Goal: Task Accomplishment & Management: Manage account settings

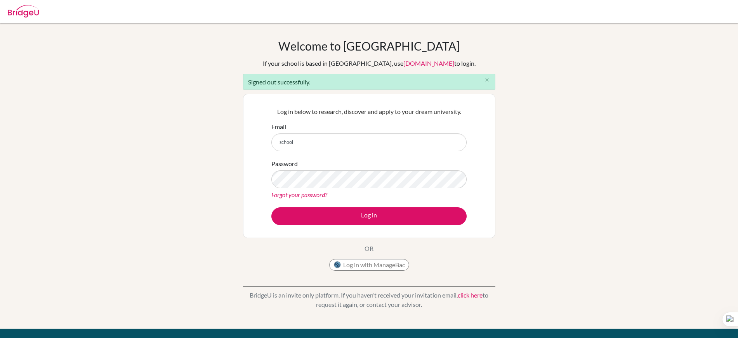
type input "school_counselor@mbo.edu.mn"
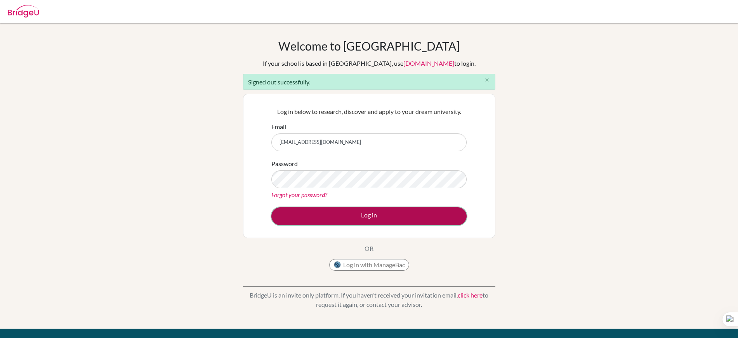
click at [362, 219] on button "Log in" at bounding box center [369, 216] width 195 height 18
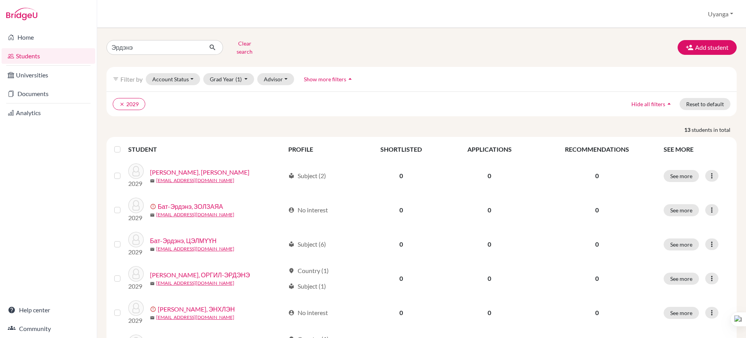
click at [97, 47] on div "Эрдэнэ Clear search Add student filter_list Filter by Account Status Active acc…" at bounding box center [421, 183] width 649 height 310
click at [243, 46] on button "Clear search" at bounding box center [244, 47] width 43 height 20
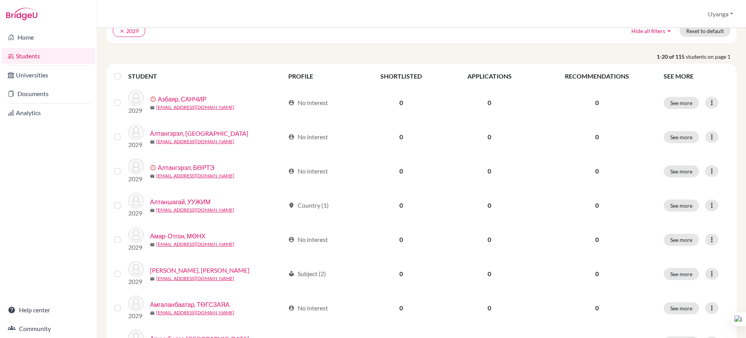
scroll to position [66, 0]
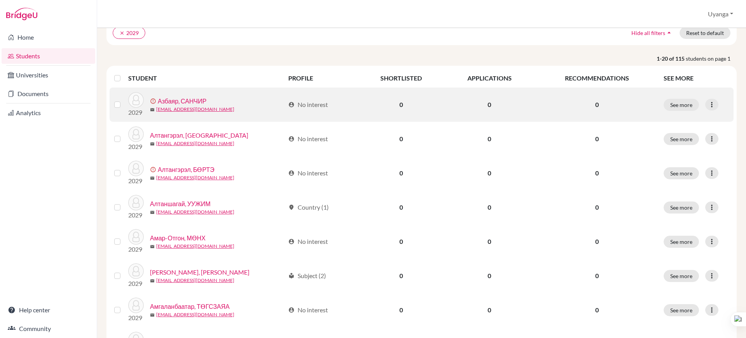
click at [188, 98] on link "Азбаяр, САНЧИР" at bounding box center [182, 100] width 49 height 9
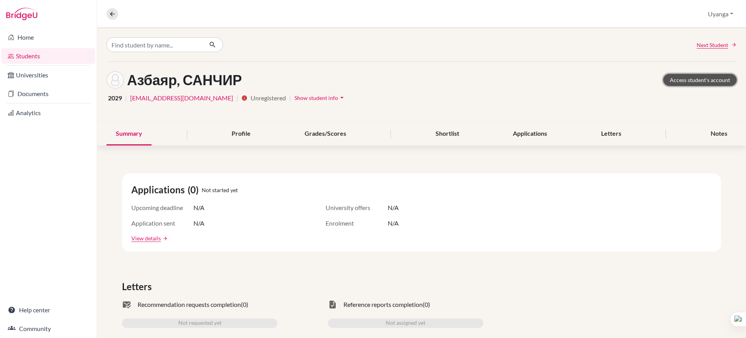
click at [682, 79] on link "Access student's account" at bounding box center [699, 80] width 73 height 12
click at [109, 10] on icon at bounding box center [112, 13] width 7 height 7
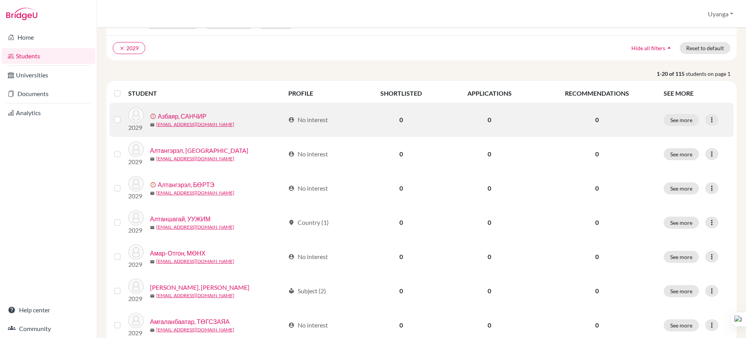
scroll to position [49, 0]
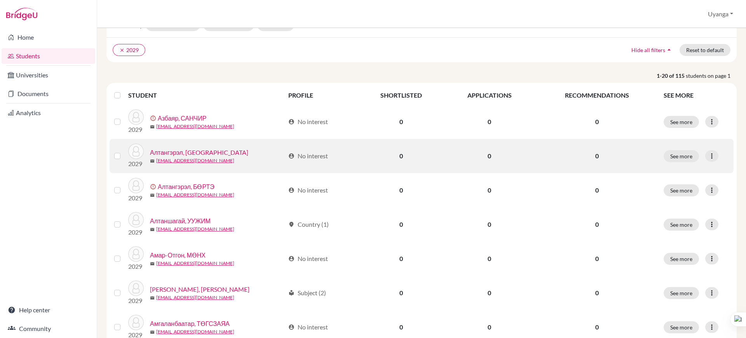
click at [179, 153] on link "Алтангэрэл, [GEOGRAPHIC_DATA]" at bounding box center [199, 152] width 98 height 9
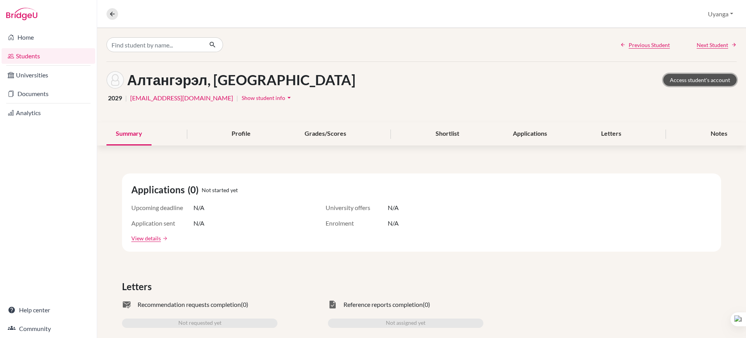
click at [689, 77] on link "Access student's account" at bounding box center [699, 80] width 73 height 12
click at [109, 14] on icon at bounding box center [112, 13] width 7 height 7
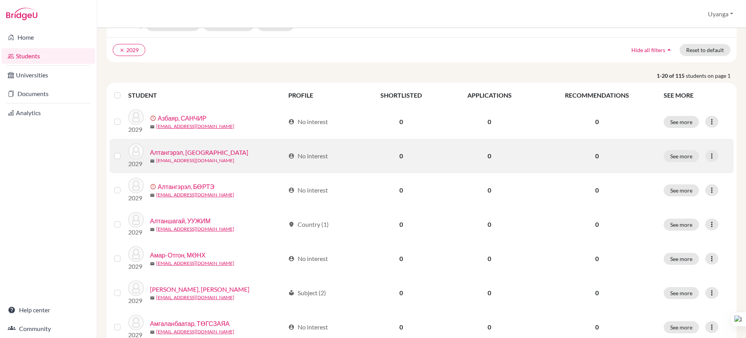
scroll to position [97, 0]
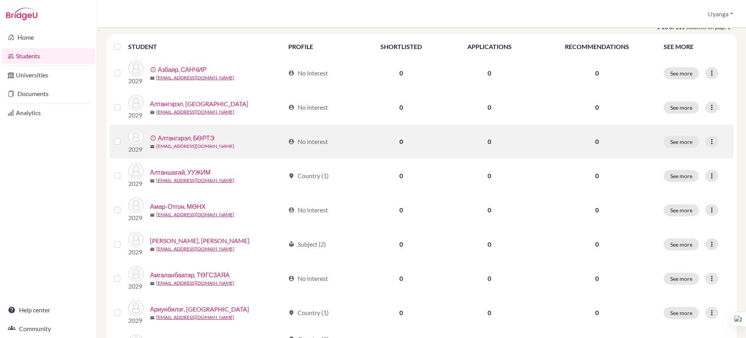
click at [179, 143] on link "293_burte.a@mbo.edu.mn" at bounding box center [195, 146] width 78 height 7
click at [195, 140] on link "Алтангэрэл, БӨРТЭ" at bounding box center [186, 137] width 57 height 9
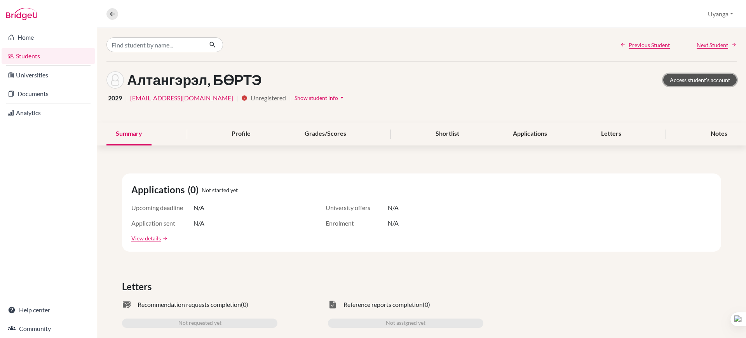
click at [699, 83] on link "Access student's account" at bounding box center [699, 80] width 73 height 12
click at [109, 12] on icon at bounding box center [112, 13] width 7 height 7
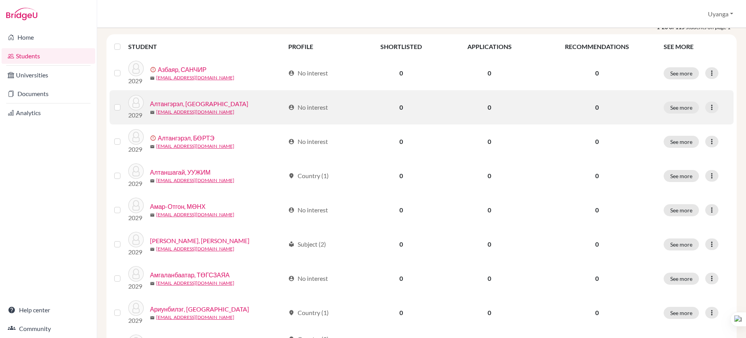
scroll to position [146, 0]
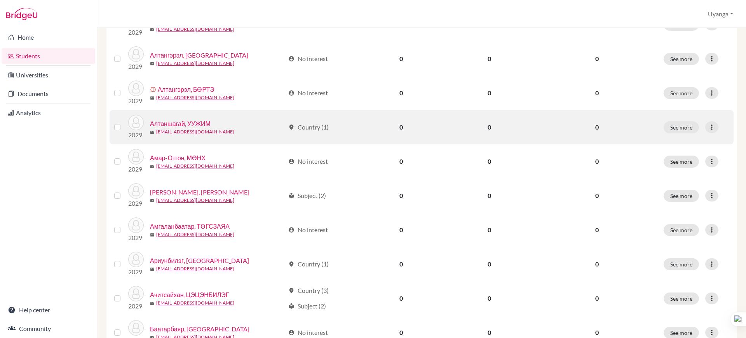
click at [166, 129] on link "[EMAIL_ADDRESS][DOMAIN_NAME]" at bounding box center [195, 131] width 78 height 7
click at [182, 119] on link "Алтаншагай, УУЖИМ" at bounding box center [180, 123] width 61 height 9
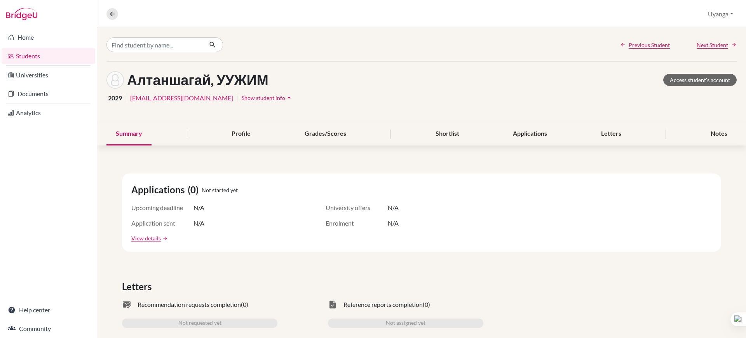
click at [669, 73] on div "Алтаншагай, УУЖИМ Access student's account" at bounding box center [421, 79] width 630 height 17
click at [666, 78] on link "Access student's account" at bounding box center [699, 80] width 73 height 12
click at [109, 15] on icon at bounding box center [112, 13] width 7 height 7
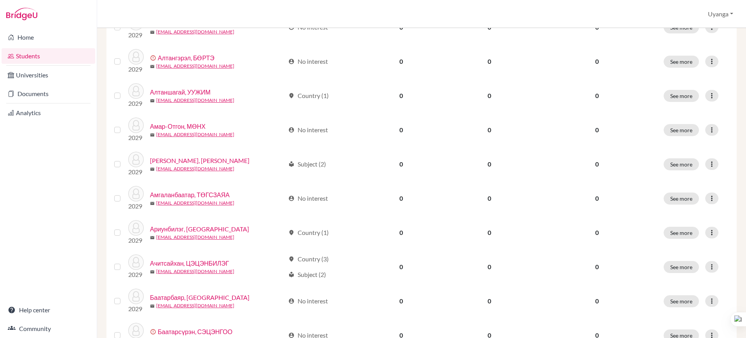
scroll to position [194, 0]
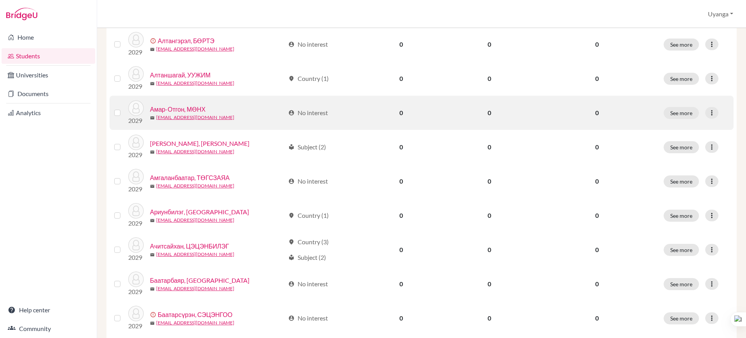
click at [179, 110] on link "Амар-Отгон, МӨНХ" at bounding box center [178, 108] width 56 height 9
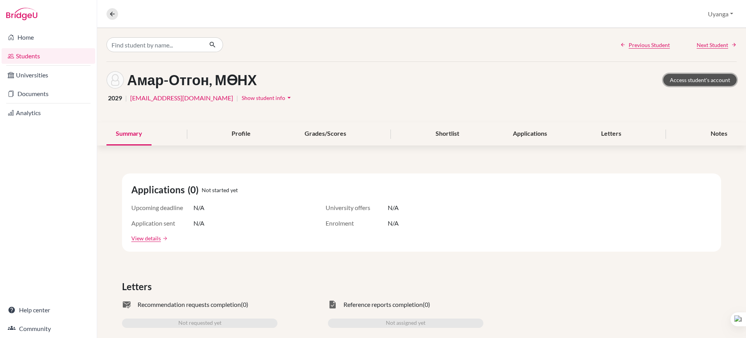
click at [679, 82] on link "Access student's account" at bounding box center [699, 80] width 73 height 12
click at [115, 17] on button at bounding box center [112, 14] width 12 height 12
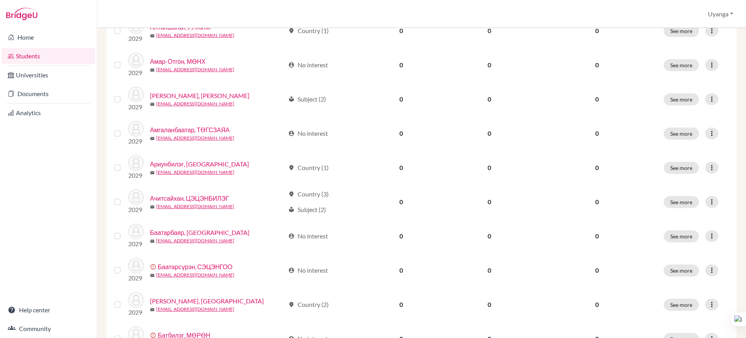
scroll to position [243, 0]
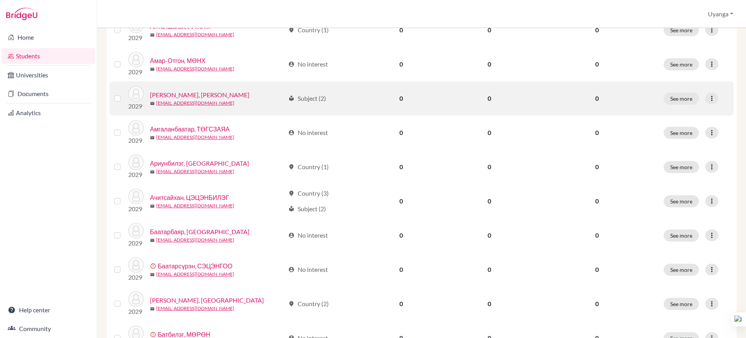
click at [173, 98] on link "[PERSON_NAME], [PERSON_NAME]" at bounding box center [199, 94] width 99 height 9
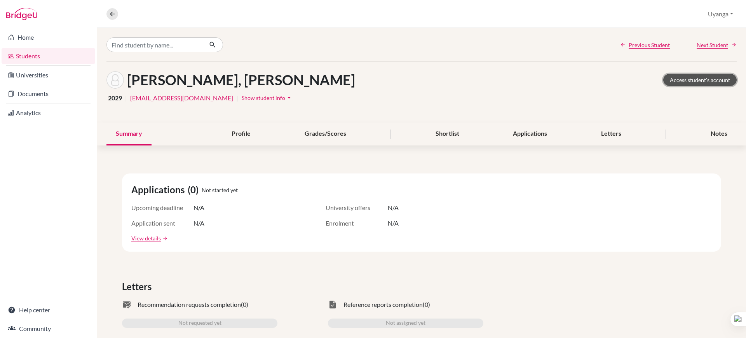
click at [679, 82] on link "Access student's account" at bounding box center [699, 80] width 73 height 12
click at [117, 15] on button at bounding box center [112, 14] width 12 height 12
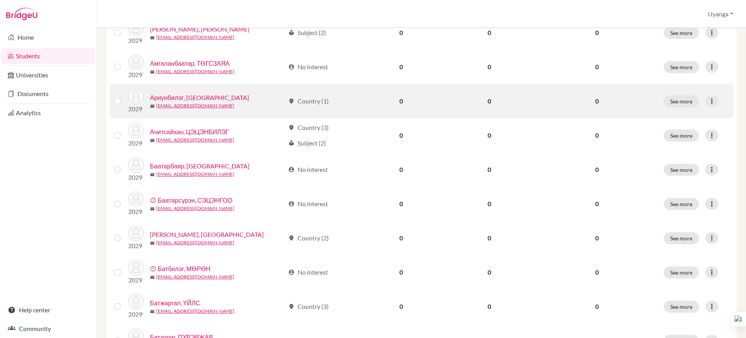
scroll to position [291, 0]
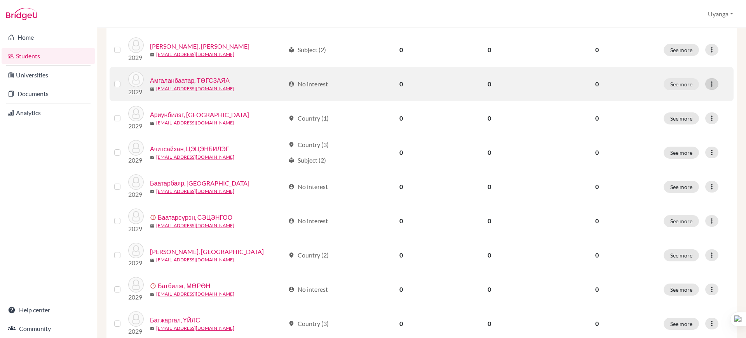
click at [708, 84] on icon at bounding box center [712, 84] width 8 height 8
click at [675, 80] on button "See more" at bounding box center [680, 84] width 35 height 12
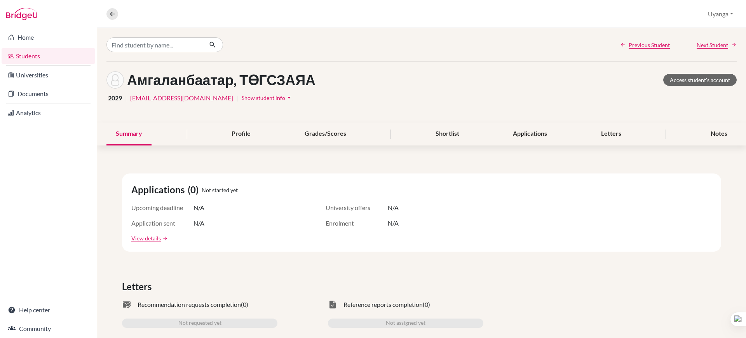
click at [52, 55] on link "Students" at bounding box center [49, 56] width 94 height 16
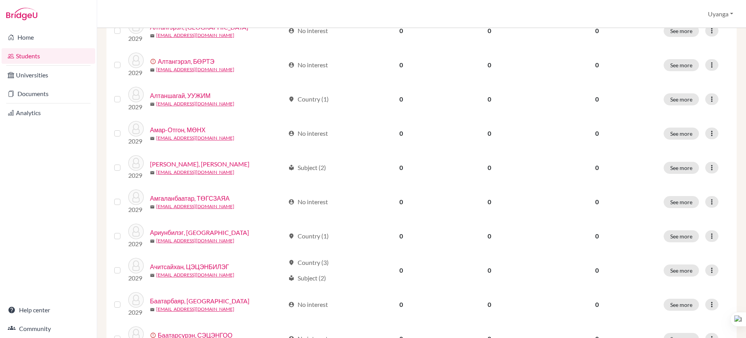
scroll to position [194, 0]
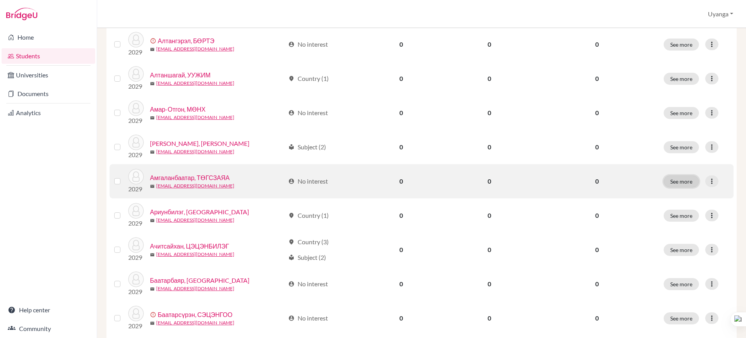
click at [677, 179] on button "See more" at bounding box center [680, 181] width 35 height 12
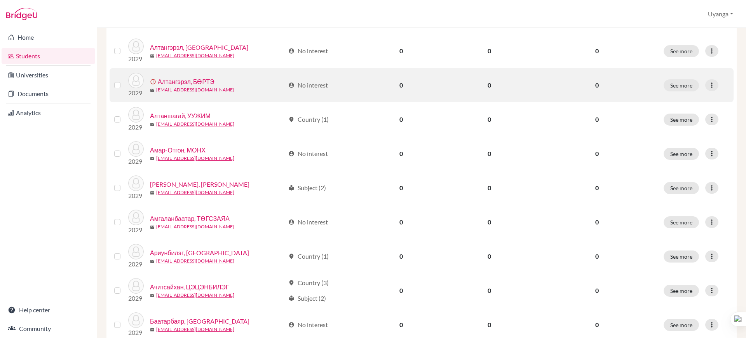
scroll to position [194, 0]
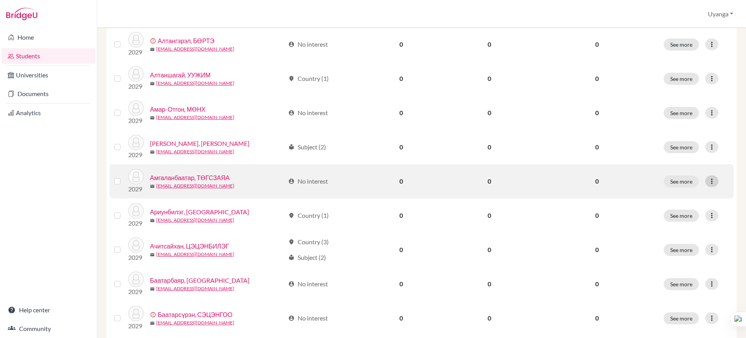
click at [708, 183] on icon at bounding box center [712, 181] width 8 height 8
click at [124, 176] on label at bounding box center [124, 176] width 0 height 0
click at [0, 0] on input "checkbox" at bounding box center [0, 0] width 0 height 0
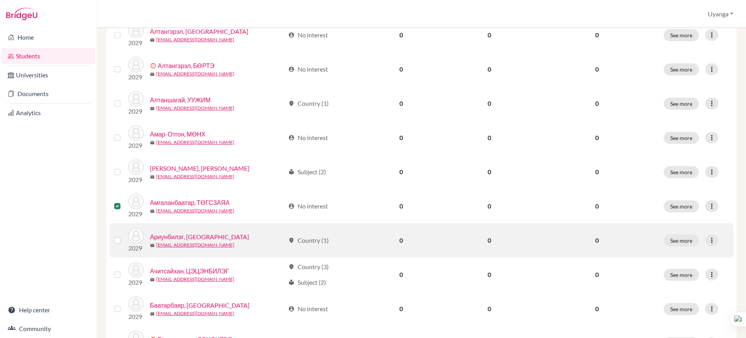
scroll to position [219, 0]
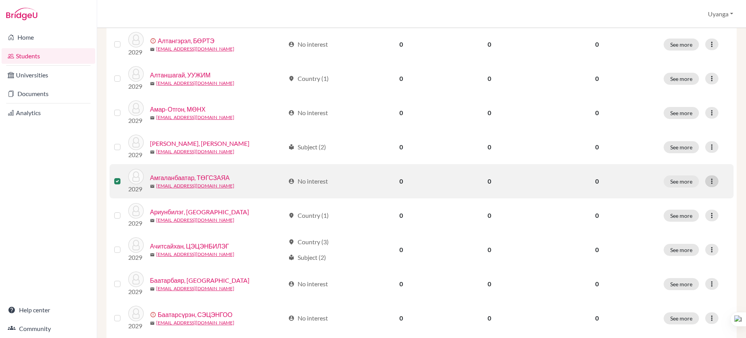
click at [708, 183] on icon at bounding box center [712, 181] width 8 height 8
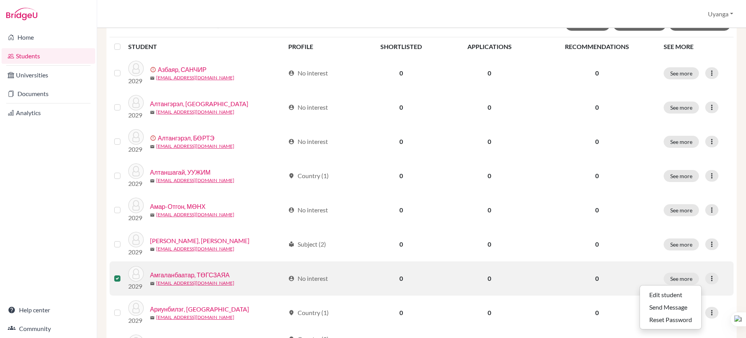
scroll to position [0, 0]
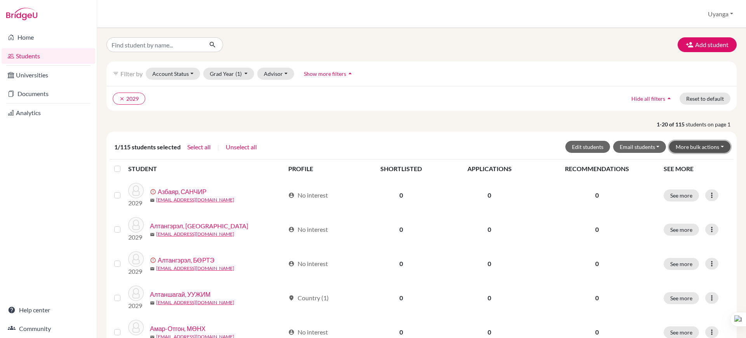
click at [718, 144] on button "More bulk actions" at bounding box center [699, 147] width 61 height 12
click at [679, 163] on button "Archive" at bounding box center [695, 163] width 70 height 12
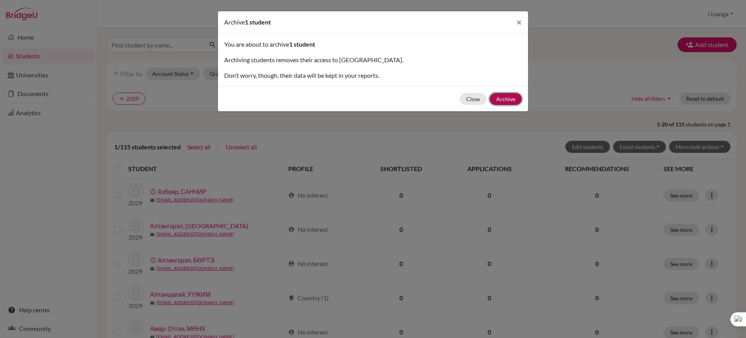
click at [508, 97] on button "Archive" at bounding box center [505, 99] width 32 height 12
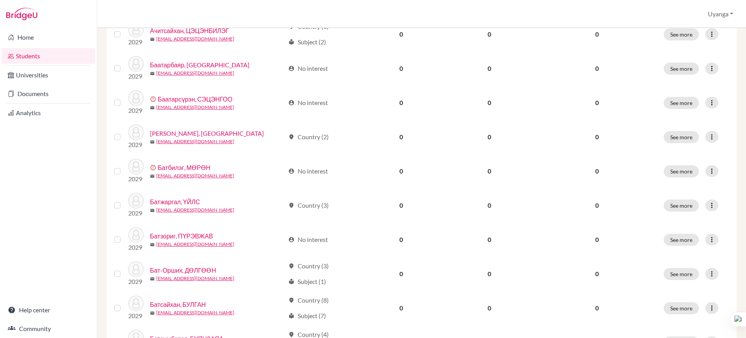
scroll to position [388, 0]
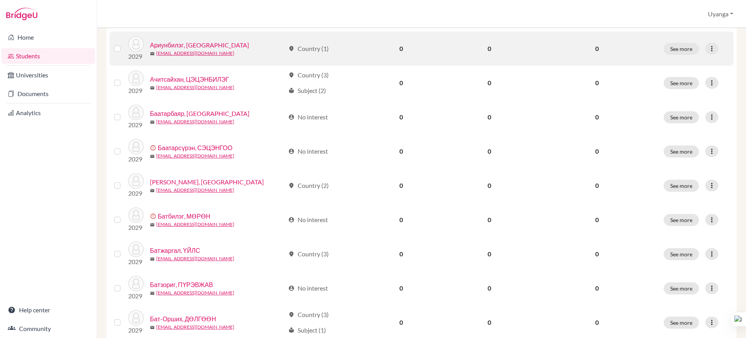
click at [186, 44] on link "Ариунбилэг, [GEOGRAPHIC_DATA]" at bounding box center [199, 44] width 99 height 9
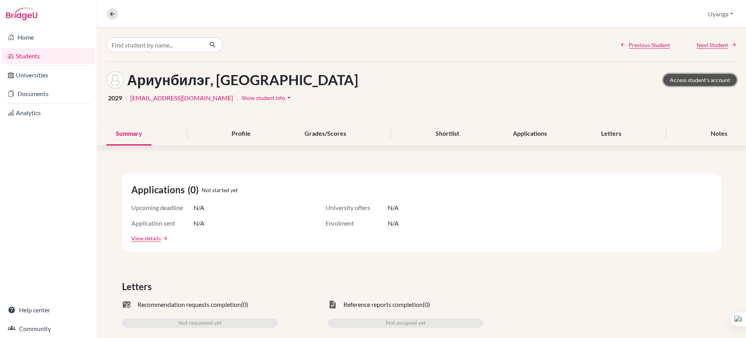
click at [678, 77] on link "Access student's account" at bounding box center [699, 80] width 73 height 12
click at [113, 15] on icon at bounding box center [112, 13] width 7 height 7
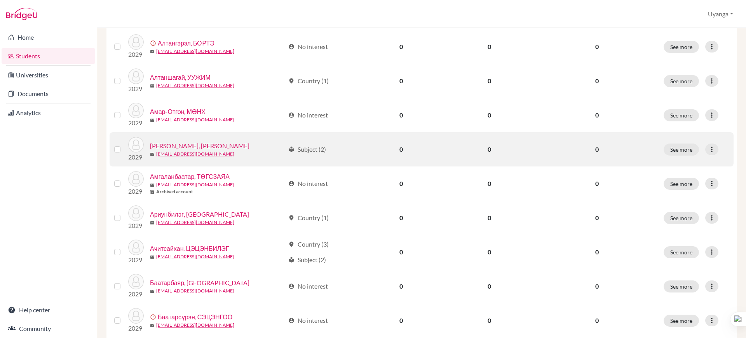
scroll to position [194, 0]
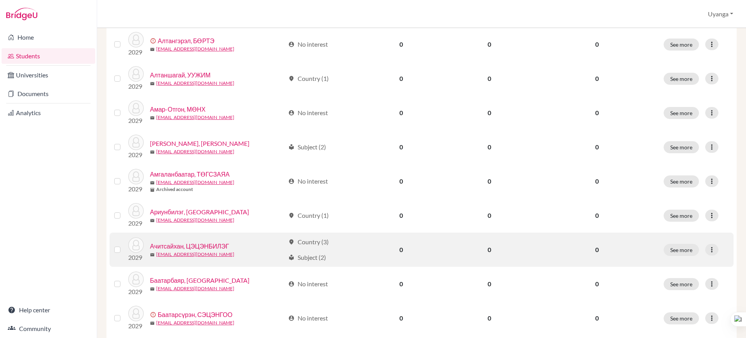
click at [193, 248] on link "Ачитсайхан, ЦЭЦЭНБИЛЭГ" at bounding box center [189, 245] width 79 height 9
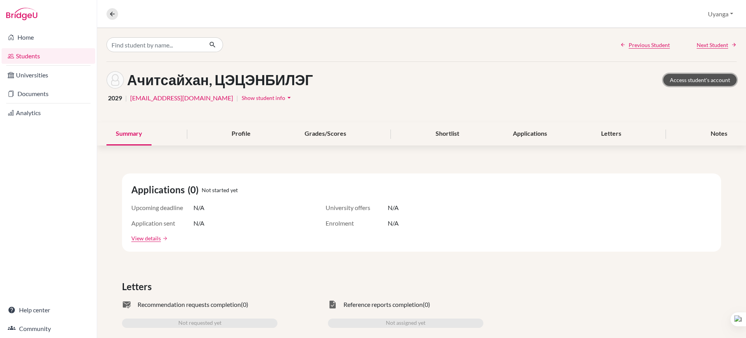
click at [683, 77] on link "Access student's account" at bounding box center [699, 80] width 73 height 12
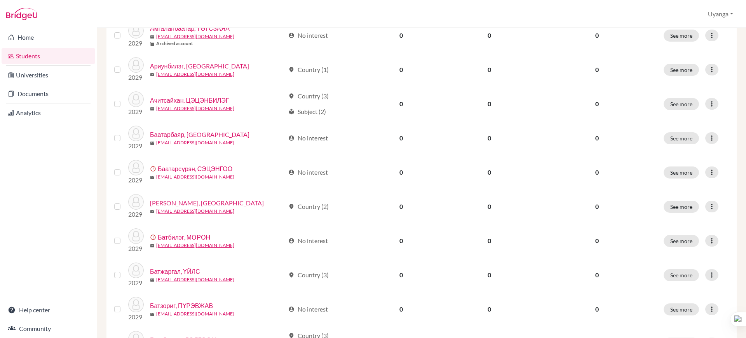
scroll to position [388, 0]
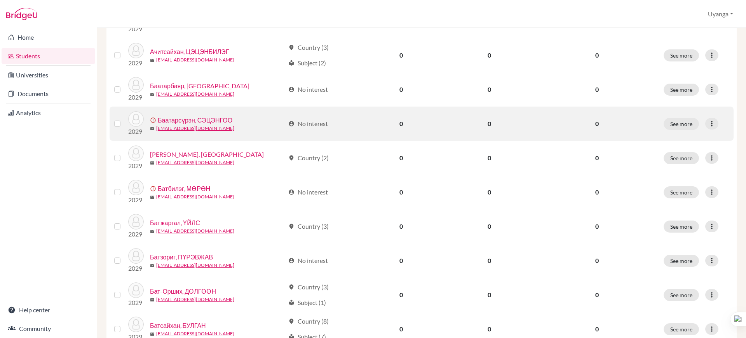
click at [124, 119] on label at bounding box center [124, 119] width 0 height 0
click at [0, 0] on input "checkbox" at bounding box center [0, 0] width 0 height 0
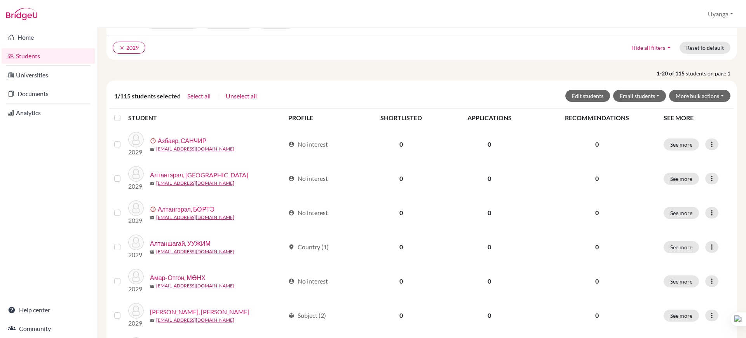
scroll to position [49, 0]
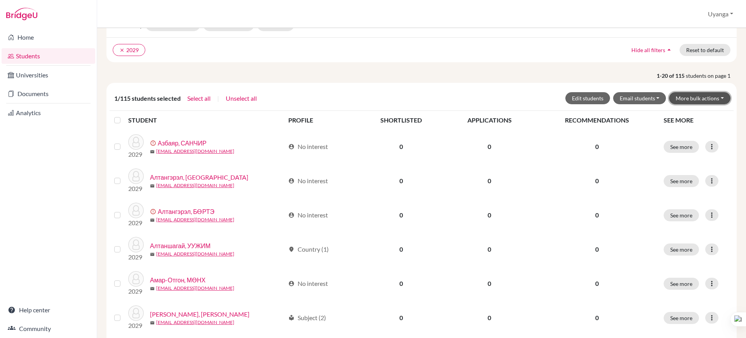
click at [702, 95] on button "More bulk actions" at bounding box center [699, 98] width 61 height 12
click at [677, 117] on button "Archive" at bounding box center [695, 114] width 70 height 12
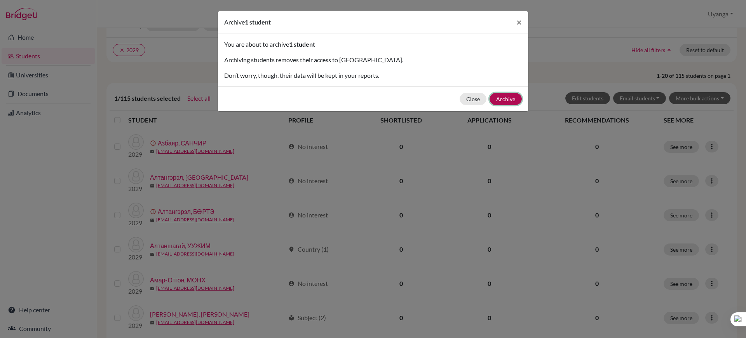
click at [504, 98] on button "Archive" at bounding box center [505, 99] width 32 height 12
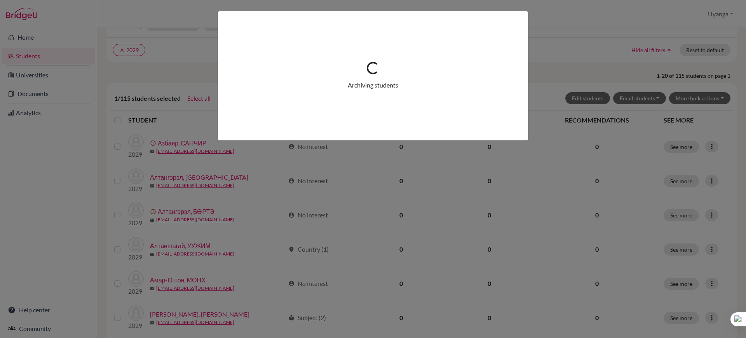
scroll to position [0, 0]
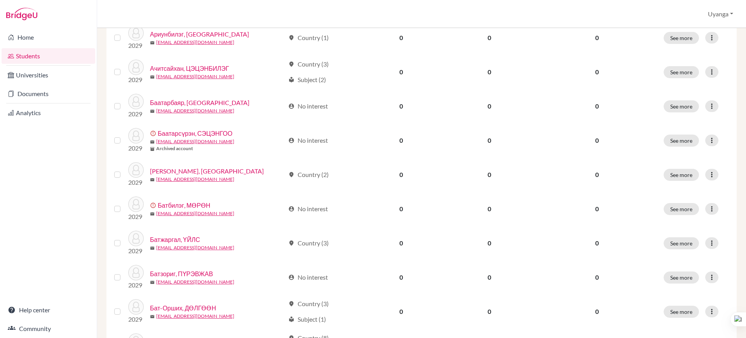
scroll to position [388, 0]
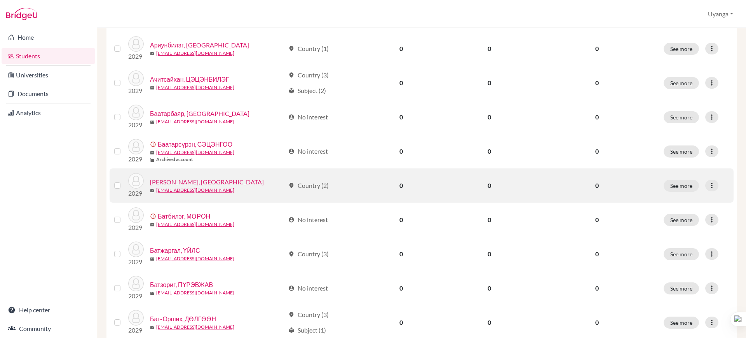
click at [168, 185] on link "[PERSON_NAME], [GEOGRAPHIC_DATA]" at bounding box center [207, 181] width 114 height 9
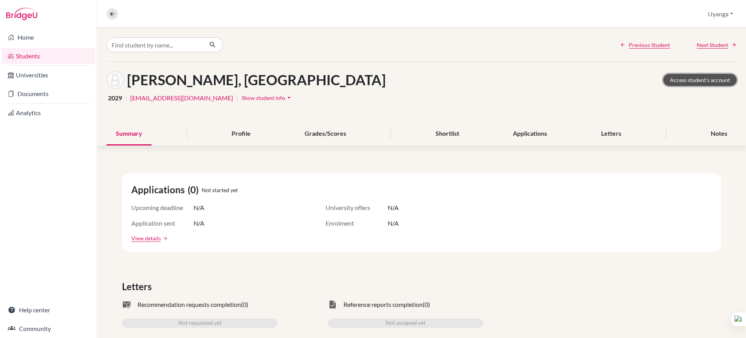
click at [683, 79] on link "Access student's account" at bounding box center [699, 80] width 73 height 12
click at [113, 12] on icon at bounding box center [112, 13] width 7 height 7
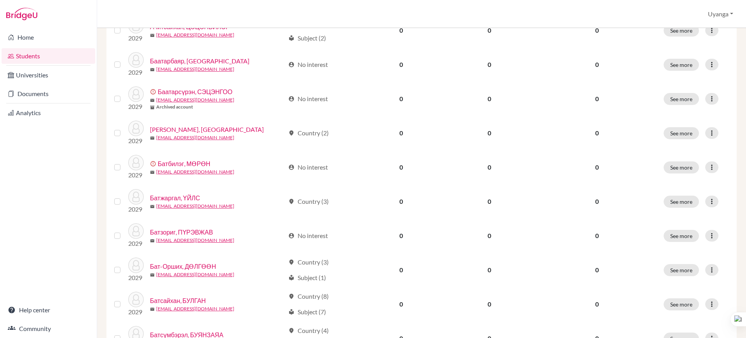
scroll to position [437, 0]
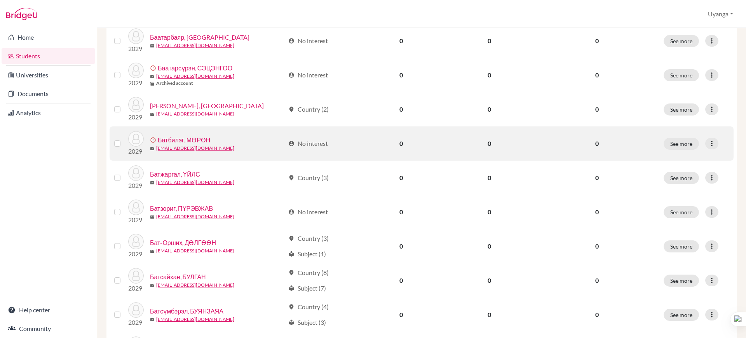
click at [195, 143] on link "Батбилэг, МӨРӨН" at bounding box center [184, 139] width 52 height 9
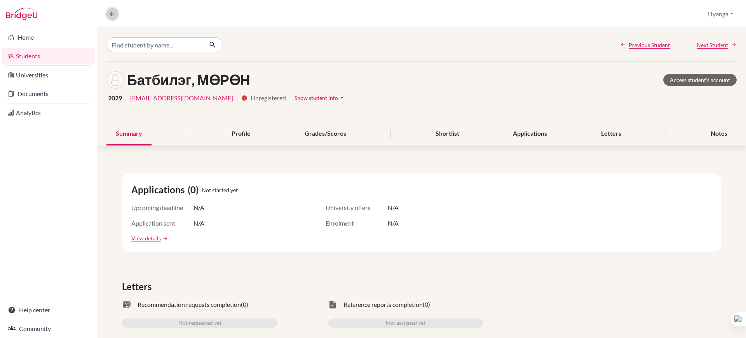
drag, startPoint x: 111, startPoint y: 13, endPoint x: 155, endPoint y: 31, distance: 47.5
click at [111, 13] on icon at bounding box center [112, 13] width 7 height 7
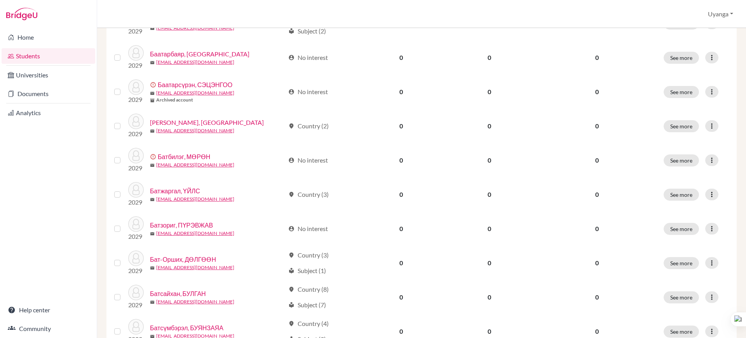
scroll to position [437, 0]
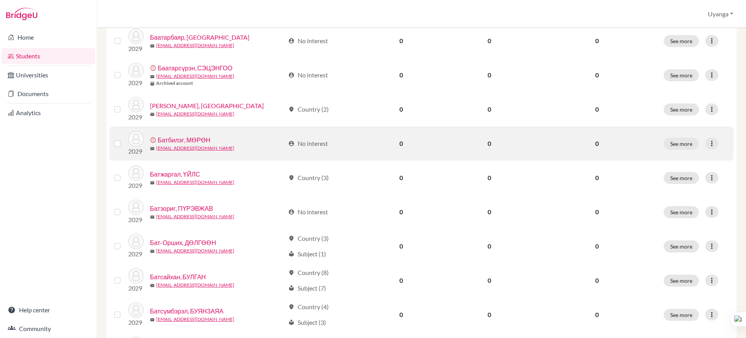
click at [124, 139] on label at bounding box center [124, 139] width 0 height 0
click at [0, 0] on input "checkbox" at bounding box center [0, 0] width 0 height 0
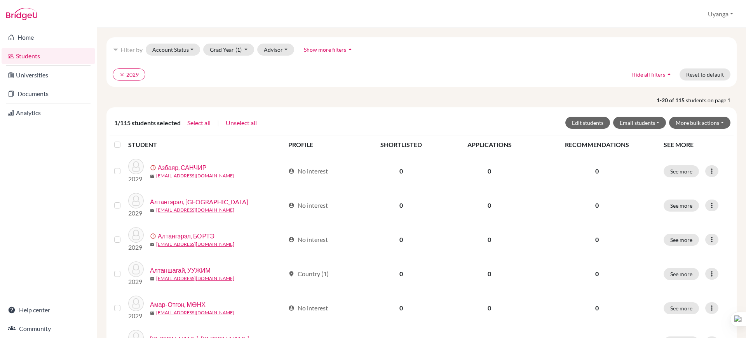
scroll to position [0, 0]
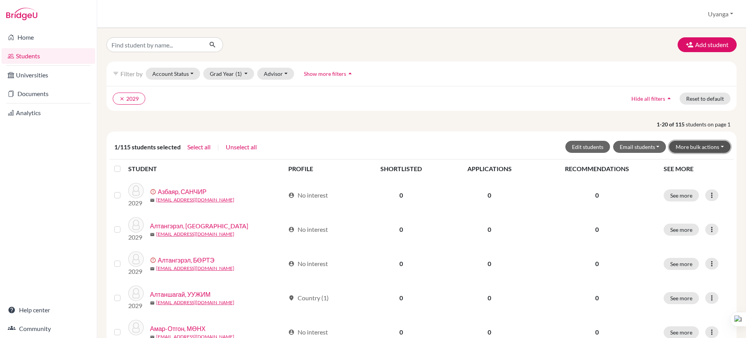
click at [697, 146] on button "More bulk actions" at bounding box center [699, 147] width 61 height 12
click at [671, 165] on button "Archive" at bounding box center [695, 163] width 70 height 12
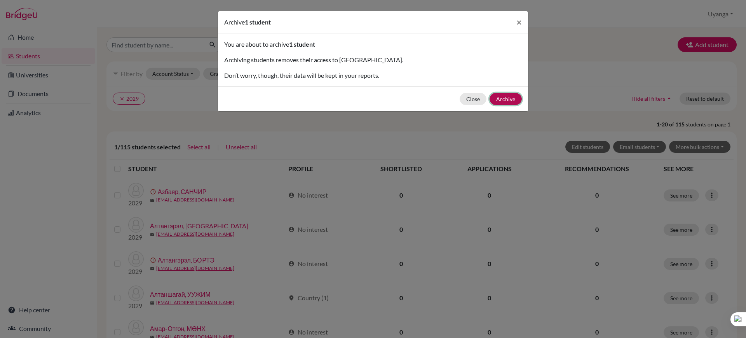
click at [508, 102] on button "Archive" at bounding box center [505, 99] width 32 height 12
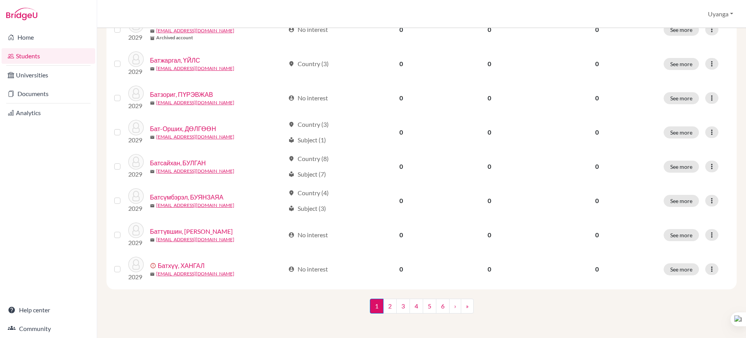
scroll to position [579, 0]
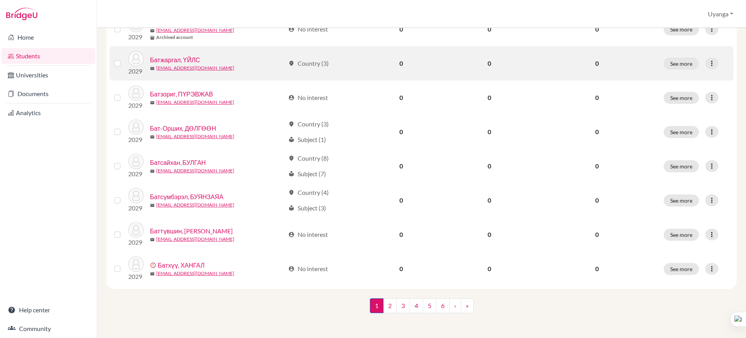
click at [181, 60] on link "Батжаргал, ҮЙЛС" at bounding box center [175, 59] width 50 height 9
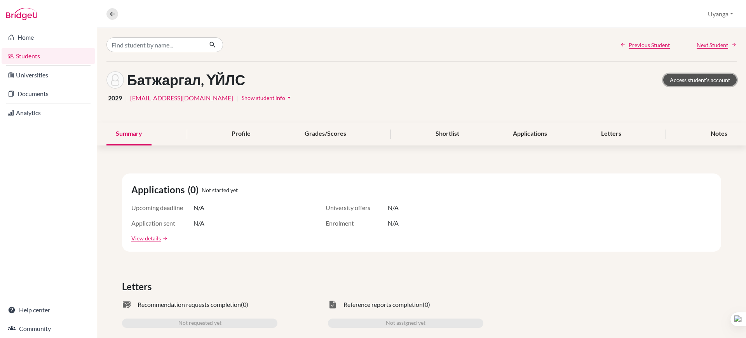
click at [678, 80] on link "Access student's account" at bounding box center [699, 80] width 73 height 12
click at [107, 11] on button at bounding box center [112, 14] width 12 height 12
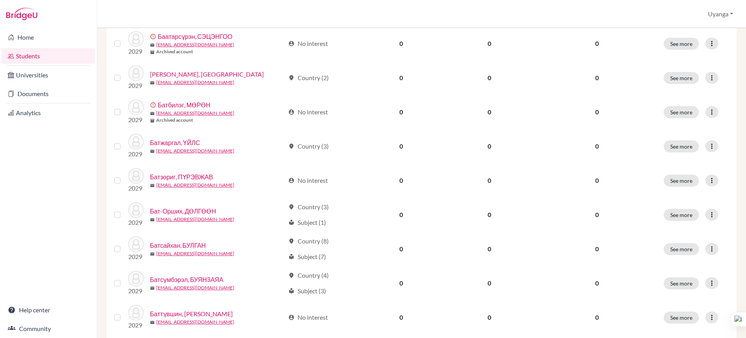
scroll to position [486, 0]
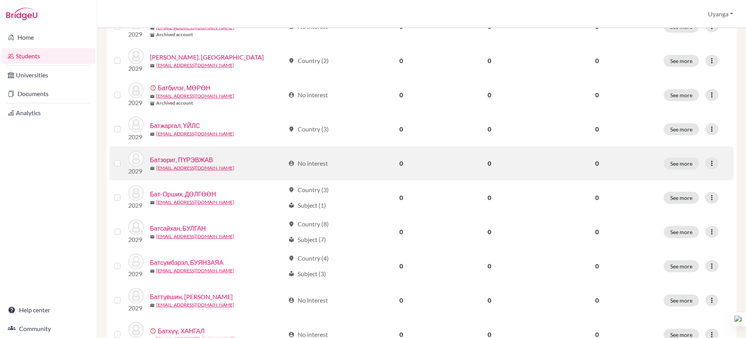
click at [183, 161] on link "Батзориг, ПҮРЭВЖАВ" at bounding box center [181, 159] width 63 height 9
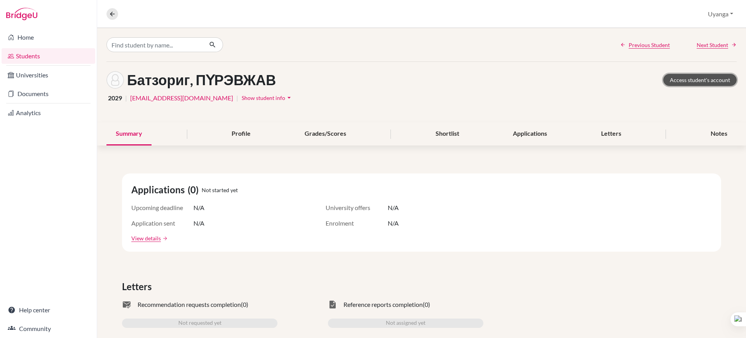
click at [714, 76] on link "Access student's account" at bounding box center [699, 80] width 73 height 12
